Goal: Find specific page/section: Find specific page/section

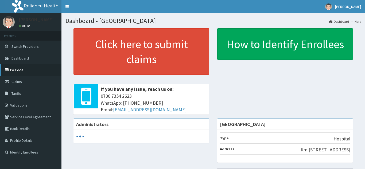
click at [26, 69] on link "PA Code" at bounding box center [30, 70] width 61 height 12
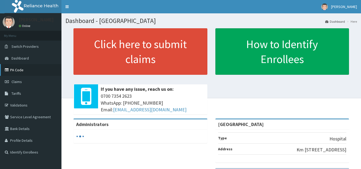
click at [26, 70] on link "PA Code" at bounding box center [30, 70] width 61 height 12
